Goal: Task Accomplishment & Management: Use online tool/utility

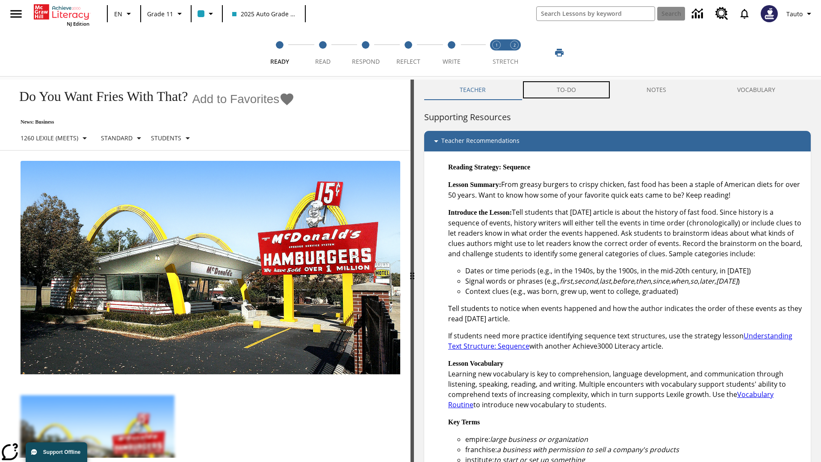
click at [567, 90] on button "TO-DO" at bounding box center [566, 90] width 90 height 21
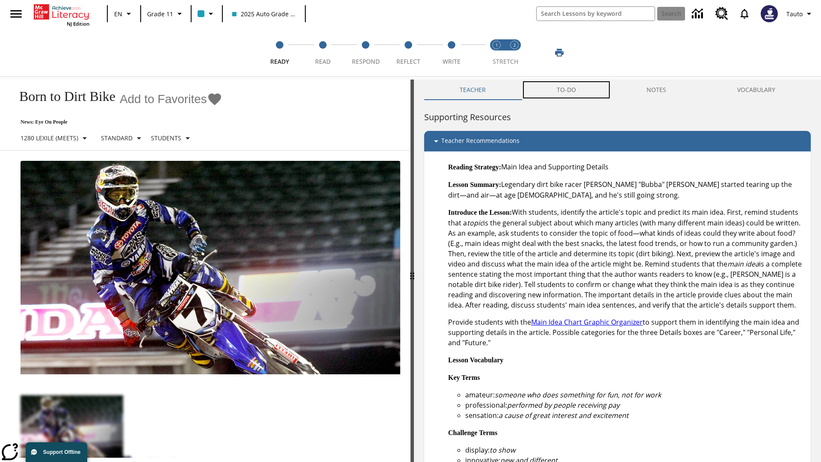
click at [567, 90] on button "TO-DO" at bounding box center [566, 90] width 90 height 21
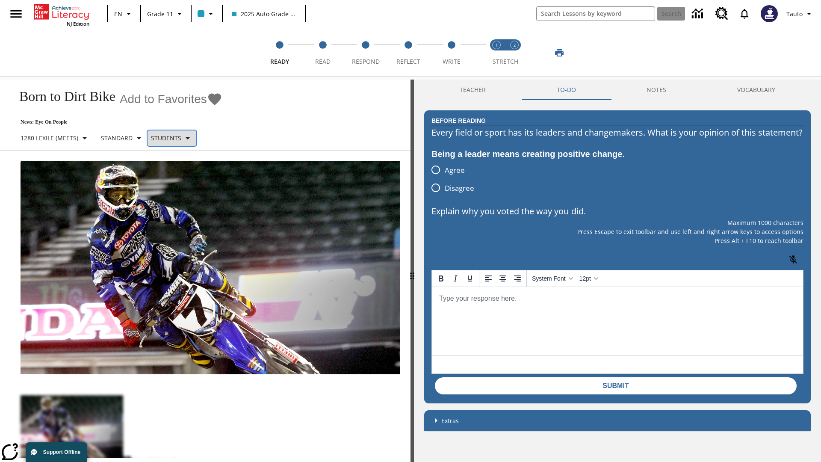
click at [176, 138] on p "Students" at bounding box center [166, 137] width 30 height 9
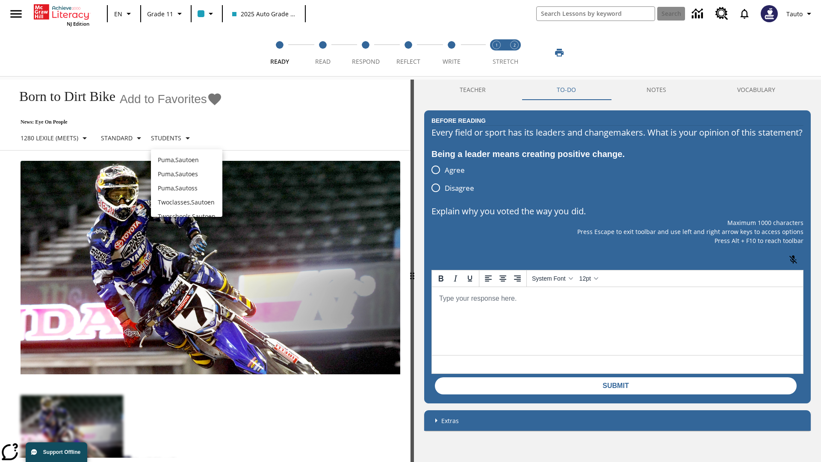
click at [411, 231] on div at bounding box center [410, 231] width 821 height 462
